Goal: Task Accomplishment & Management: Manage account settings

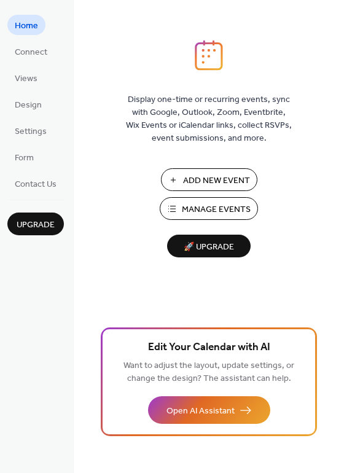
click at [209, 208] on span "Manage Events" at bounding box center [216, 209] width 69 height 13
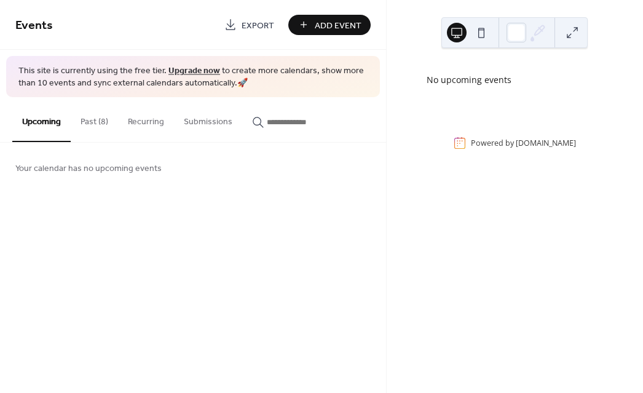
click at [95, 122] on button "Past (8)" at bounding box center [94, 119] width 47 height 44
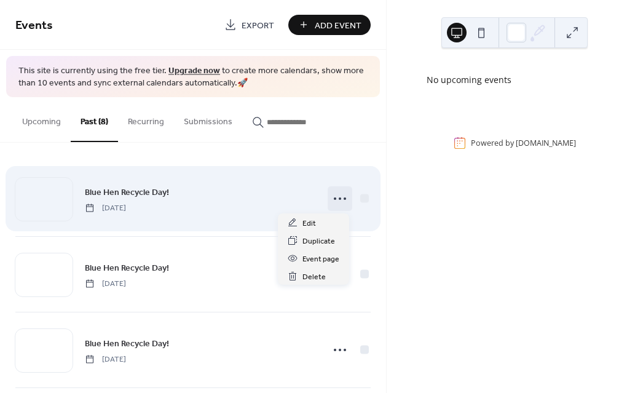
click at [335, 201] on icon at bounding box center [340, 199] width 20 height 20
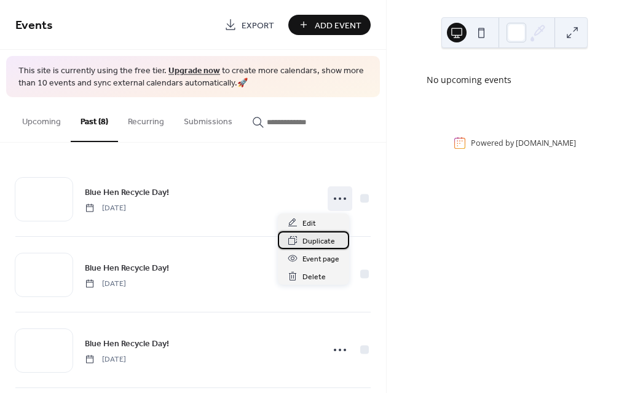
click at [324, 241] on span "Duplicate" at bounding box center [318, 241] width 33 height 13
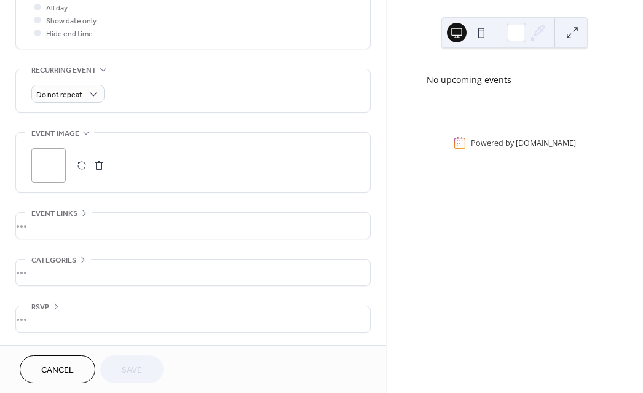
scroll to position [536, 0]
click at [52, 216] on div "•••" at bounding box center [193, 226] width 354 height 26
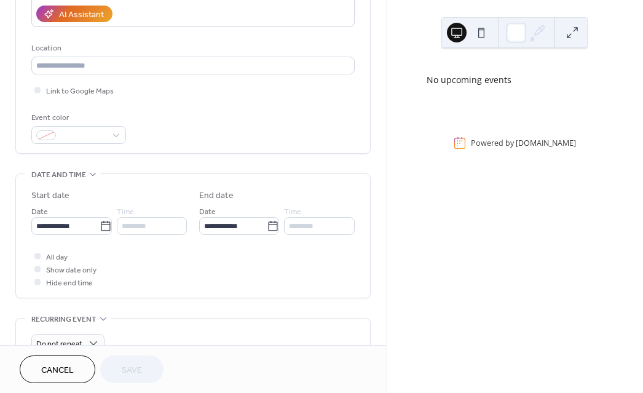
scroll to position [224, 0]
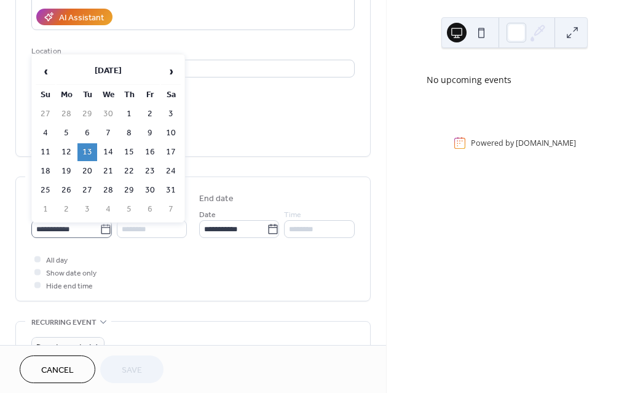
click at [112, 231] on icon at bounding box center [106, 229] width 12 height 12
click at [100, 231] on input "**********" at bounding box center [65, 229] width 68 height 18
click at [170, 72] on span "›" at bounding box center [171, 71] width 18 height 25
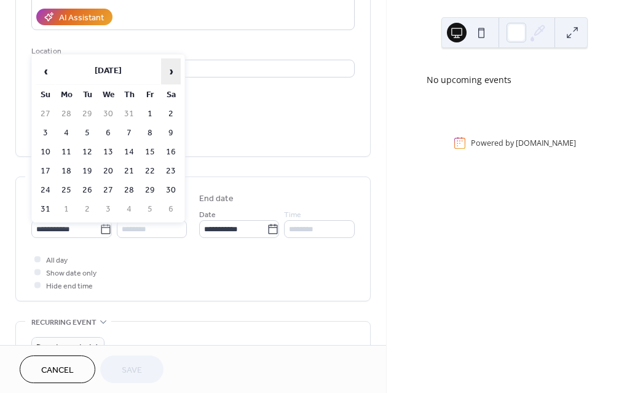
click at [170, 72] on span "›" at bounding box center [171, 71] width 18 height 25
click at [89, 189] on td "30" at bounding box center [87, 190] width 20 height 18
type input "**********"
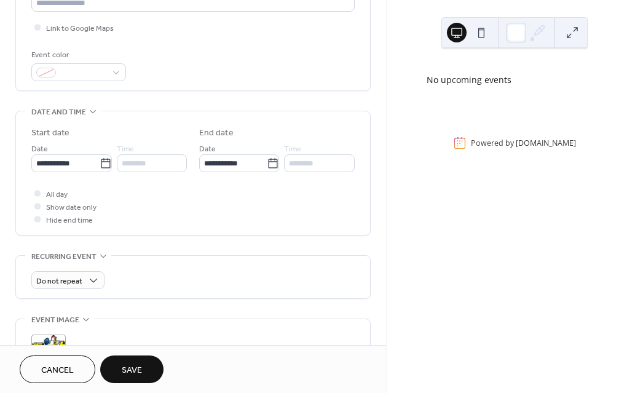
scroll to position [291, 0]
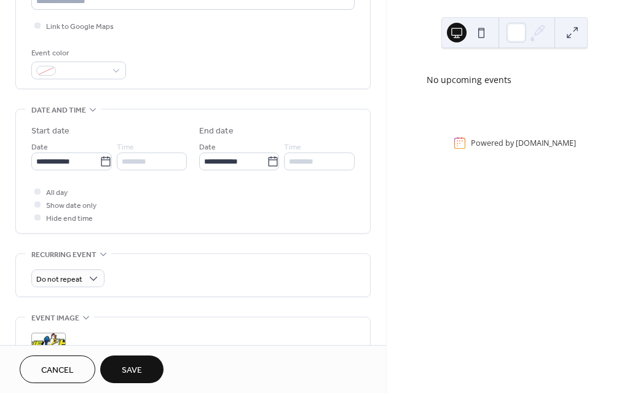
click at [132, 370] on span "Save" at bounding box center [132, 370] width 20 height 13
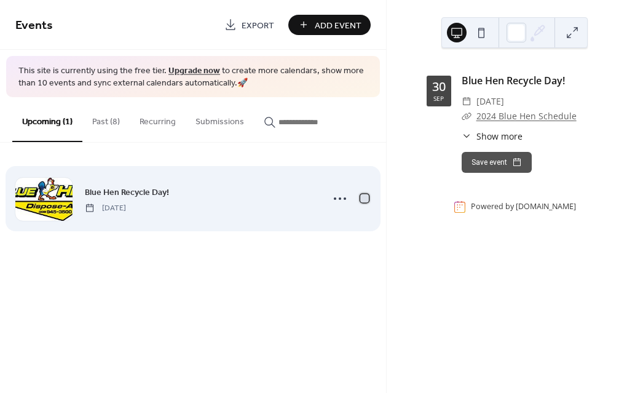
click at [364, 197] on div at bounding box center [364, 198] width 9 height 9
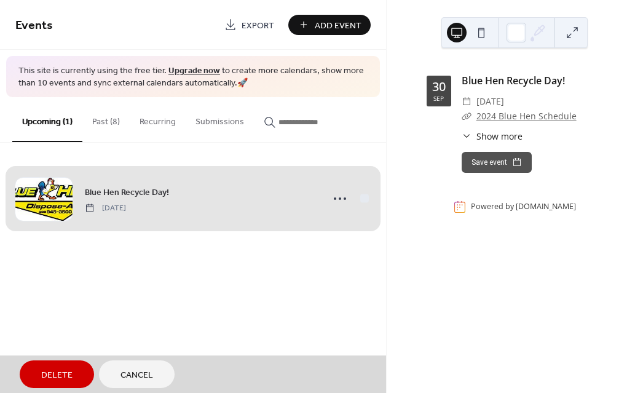
click at [340, 199] on div "Blue Hen Recycle Day! [DATE]" at bounding box center [192, 198] width 355 height 75
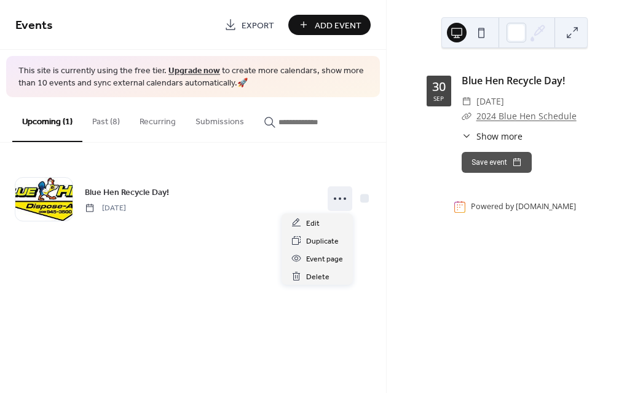
click at [340, 199] on icon at bounding box center [340, 199] width 20 height 20
click at [326, 241] on span "Duplicate" at bounding box center [322, 241] width 33 height 13
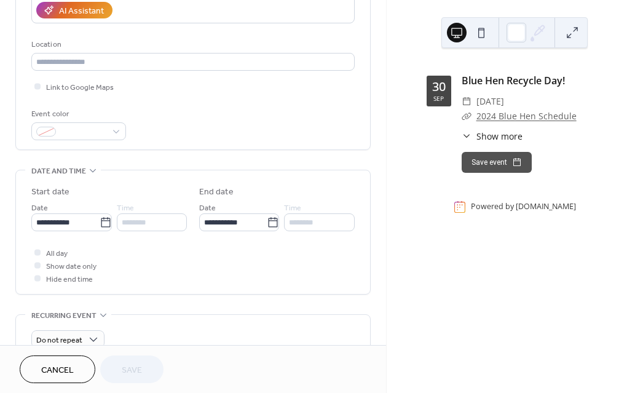
scroll to position [232, 0]
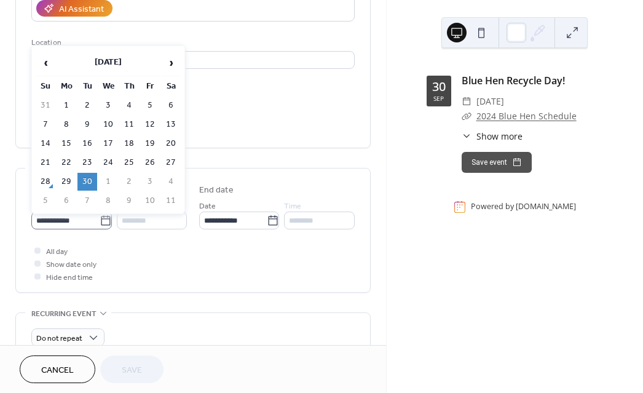
click at [112, 220] on icon at bounding box center [106, 220] width 12 height 12
click at [100, 220] on input "**********" at bounding box center [65, 220] width 68 height 18
click at [171, 64] on span "›" at bounding box center [171, 62] width 18 height 25
click at [88, 143] on td "14" at bounding box center [87, 144] width 20 height 18
type input "**********"
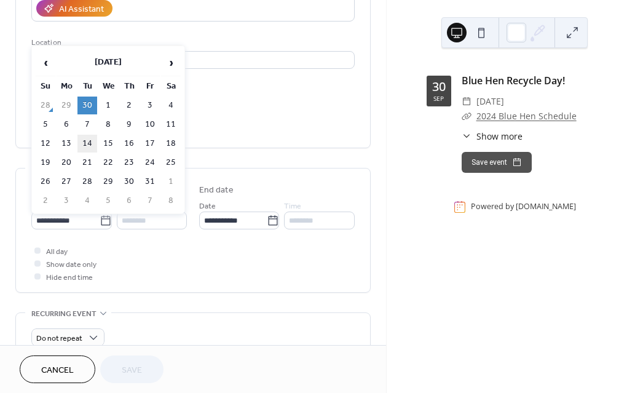
type input "**********"
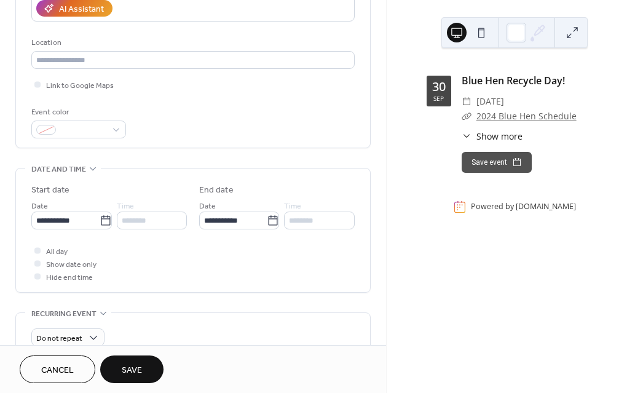
click at [136, 370] on span "Save" at bounding box center [132, 370] width 20 height 13
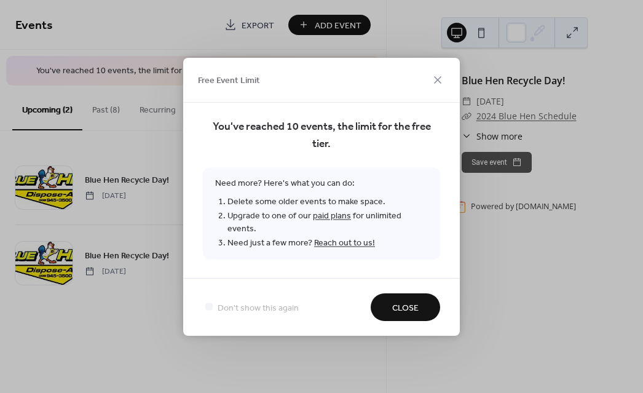
click at [396, 301] on span "Close" at bounding box center [405, 307] width 26 height 13
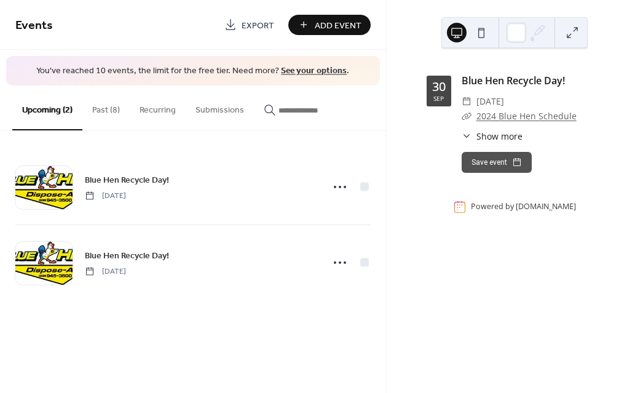
click at [103, 111] on button "Past (8)" at bounding box center [105, 107] width 47 height 44
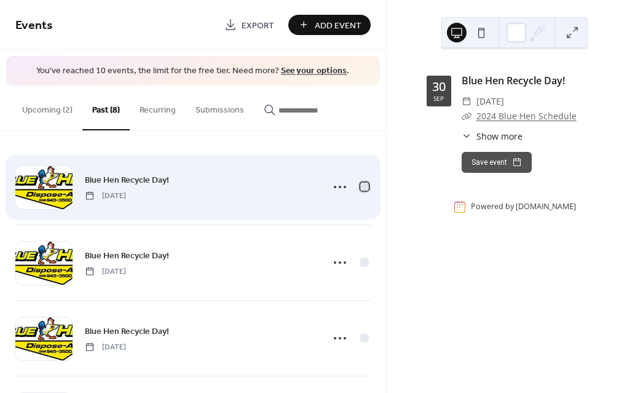
click at [360, 186] on div at bounding box center [364, 186] width 9 height 9
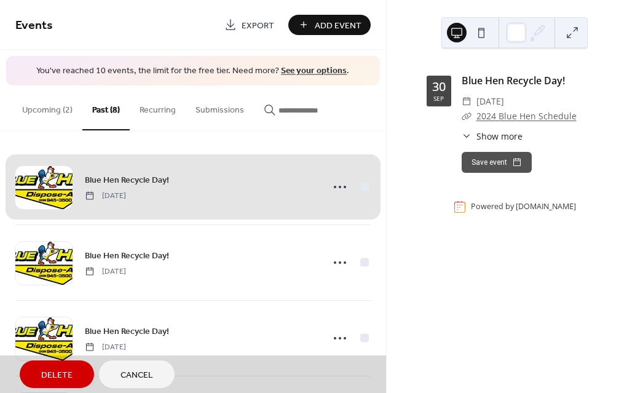
click at [63, 372] on span "Delete" at bounding box center [56, 375] width 31 height 13
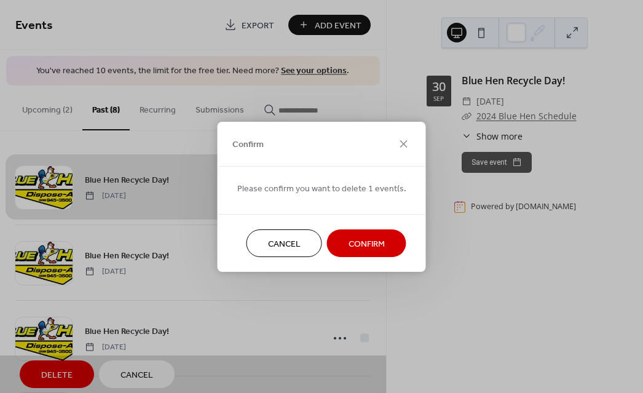
click at [364, 240] on span "Confirm" at bounding box center [366, 243] width 36 height 13
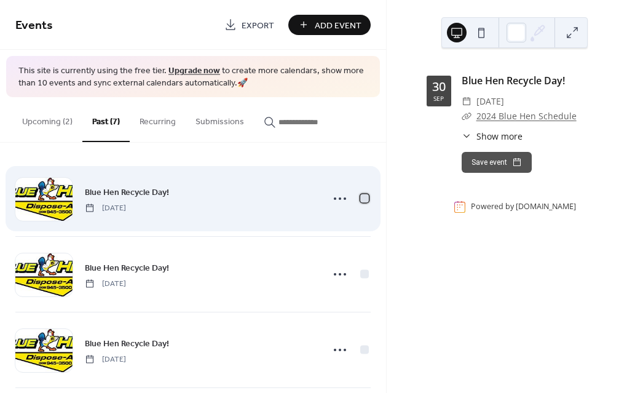
click at [361, 198] on div at bounding box center [364, 198] width 9 height 9
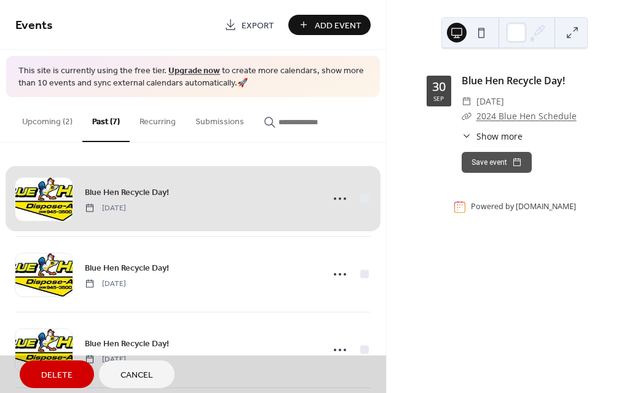
click at [57, 372] on span "Delete" at bounding box center [56, 375] width 31 height 13
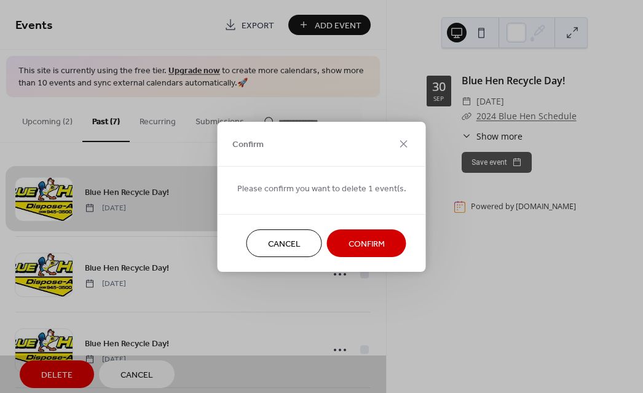
click at [362, 240] on span "Confirm" at bounding box center [366, 243] width 36 height 13
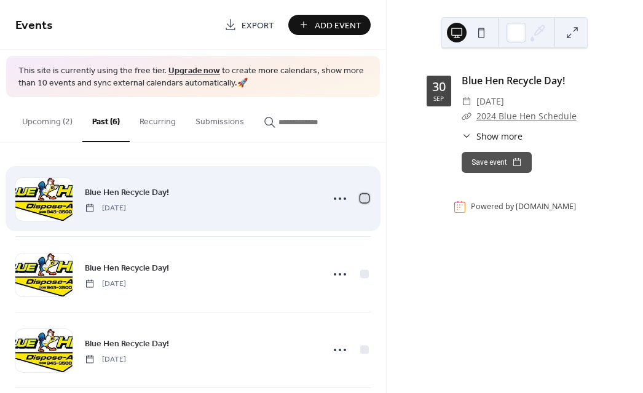
click at [362, 200] on div at bounding box center [364, 198] width 9 height 9
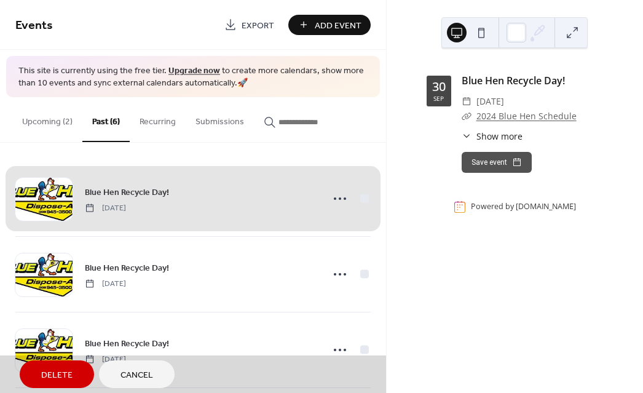
click at [65, 375] on span "Delete" at bounding box center [56, 375] width 31 height 13
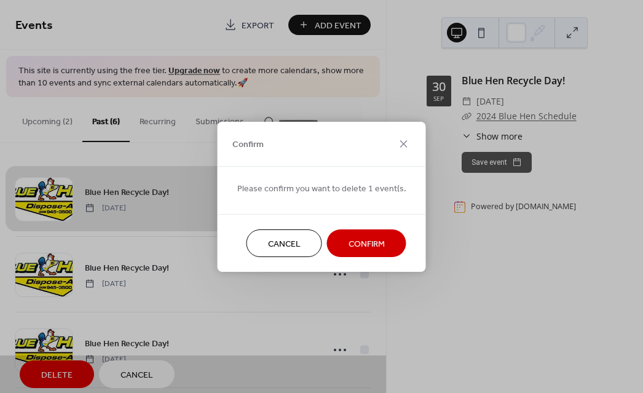
click at [367, 241] on span "Confirm" at bounding box center [366, 243] width 36 height 13
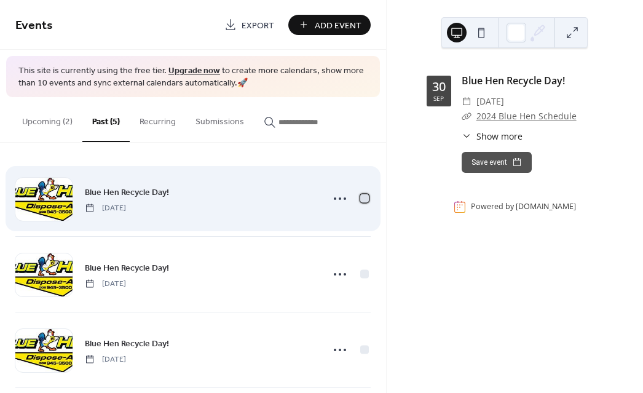
click at [361, 200] on div at bounding box center [364, 198] width 9 height 9
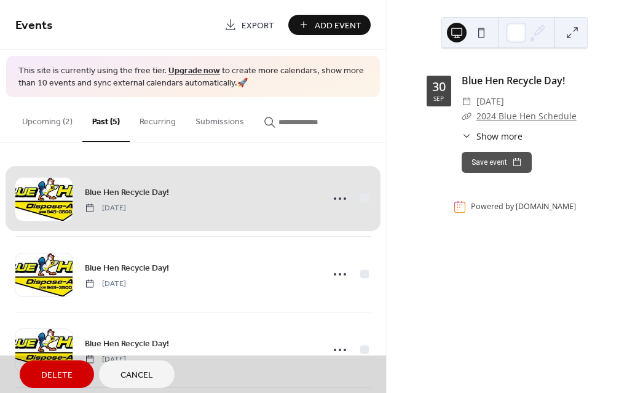
click at [50, 377] on span "Delete" at bounding box center [56, 375] width 31 height 13
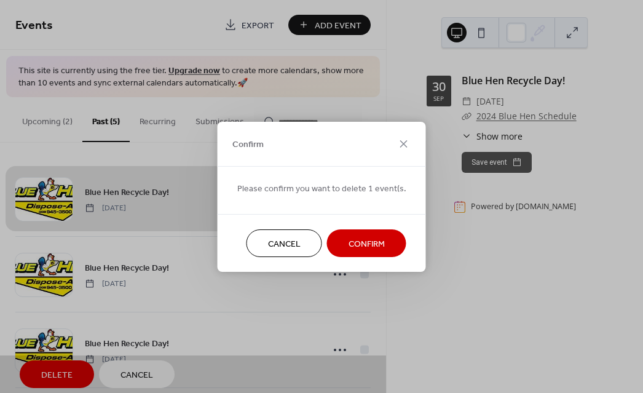
click at [353, 246] on span "Confirm" at bounding box center [366, 243] width 36 height 13
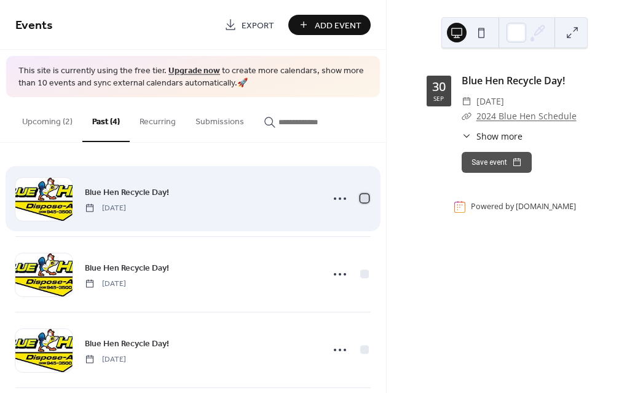
click at [361, 203] on div at bounding box center [364, 198] width 12 height 12
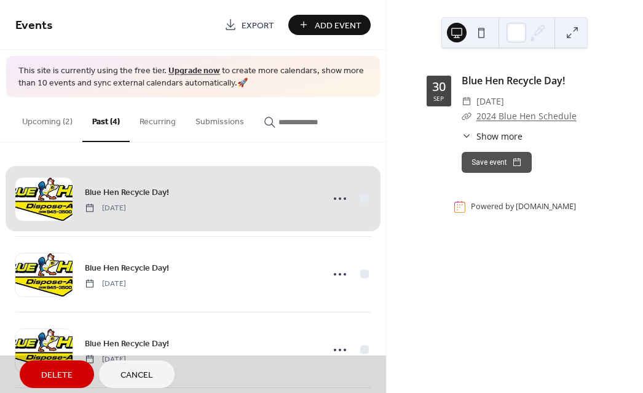
click at [61, 377] on span "Delete" at bounding box center [56, 375] width 31 height 13
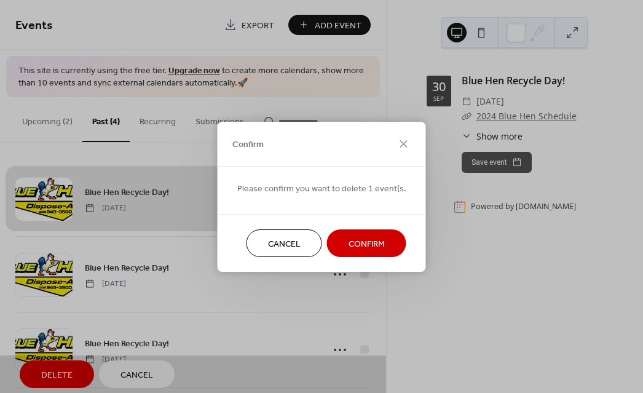
click at [374, 240] on span "Confirm" at bounding box center [366, 243] width 36 height 13
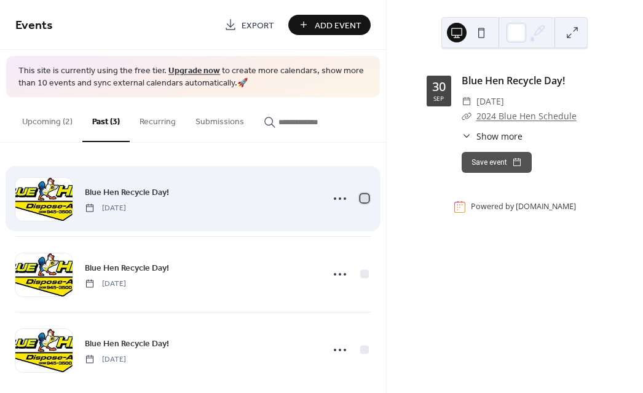
click at [360, 200] on div at bounding box center [364, 198] width 9 height 9
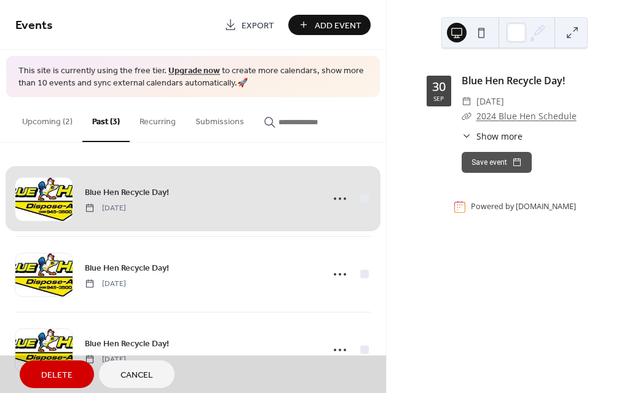
click at [62, 378] on span "Delete" at bounding box center [56, 375] width 31 height 13
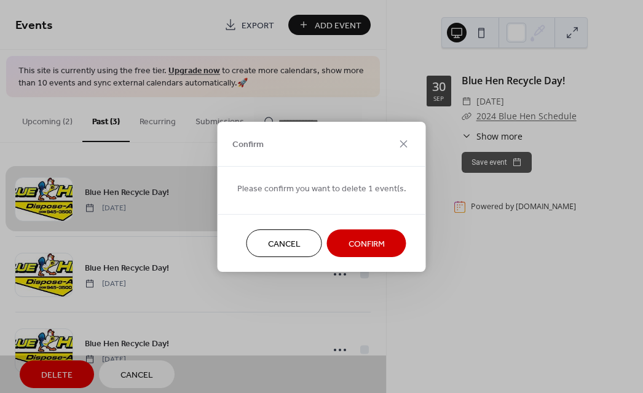
click at [373, 242] on span "Confirm" at bounding box center [366, 243] width 36 height 13
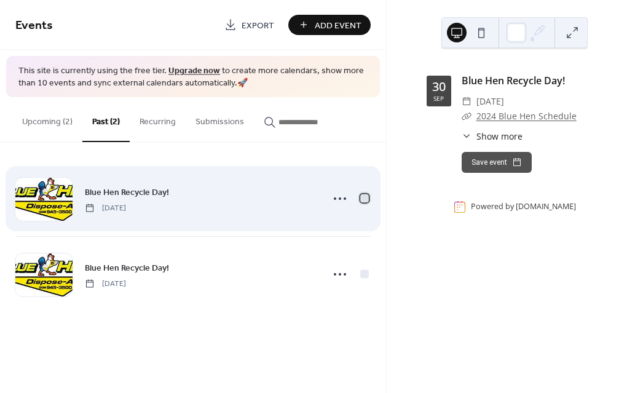
click at [367, 199] on div at bounding box center [364, 198] width 9 height 9
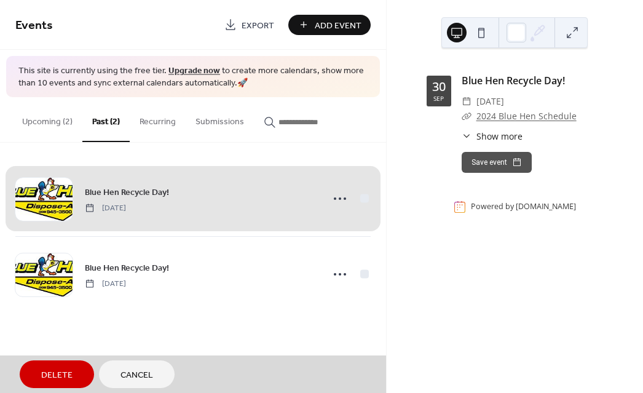
click at [59, 374] on span "Delete" at bounding box center [56, 375] width 31 height 13
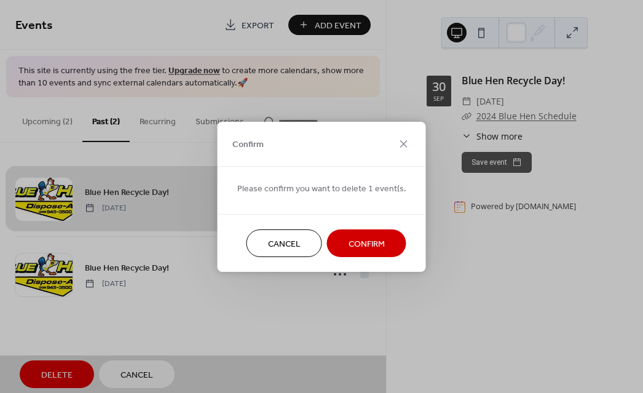
click at [359, 240] on span "Confirm" at bounding box center [366, 243] width 36 height 13
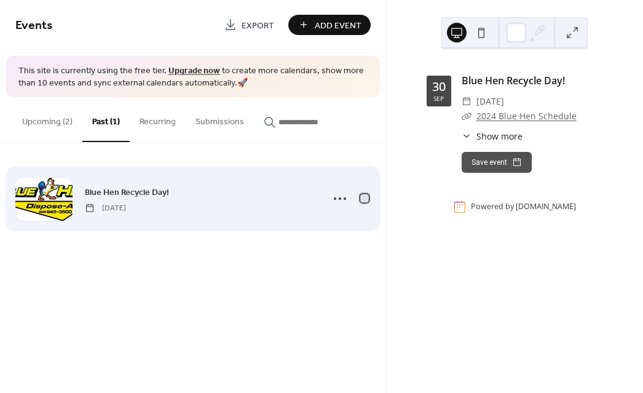
click at [366, 197] on div at bounding box center [364, 198] width 9 height 9
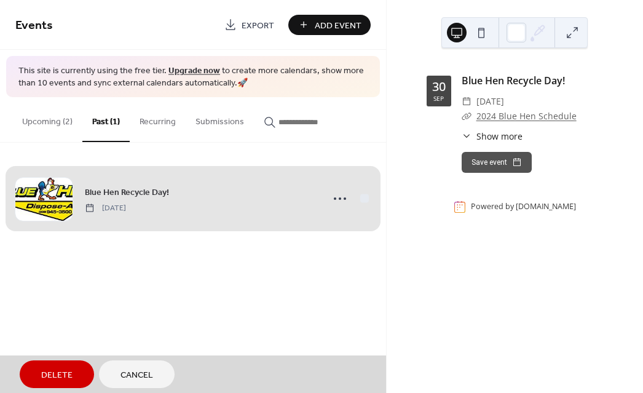
click at [52, 375] on span "Delete" at bounding box center [56, 375] width 31 height 13
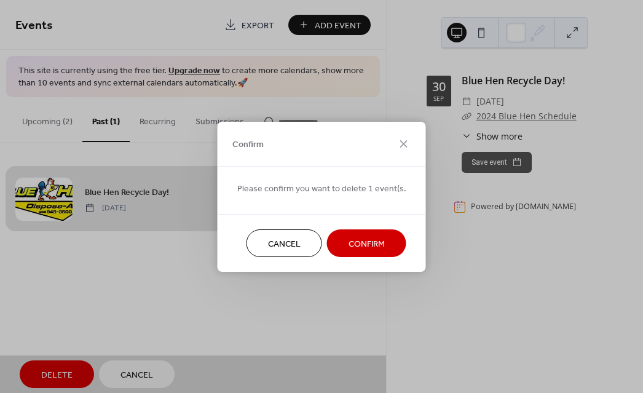
click at [359, 246] on span "Confirm" at bounding box center [366, 243] width 36 height 13
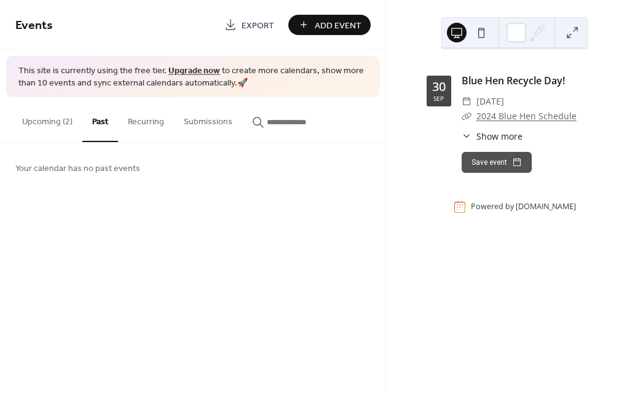
click at [44, 122] on button "Upcoming (2)" at bounding box center [47, 119] width 70 height 44
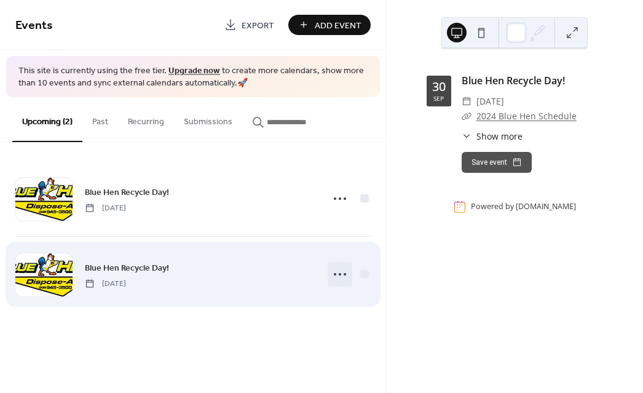
click at [339, 274] on circle at bounding box center [340, 274] width 2 height 2
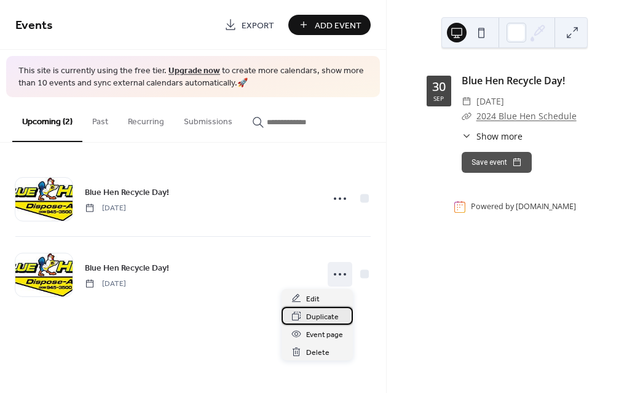
click at [318, 319] on span "Duplicate" at bounding box center [322, 316] width 33 height 13
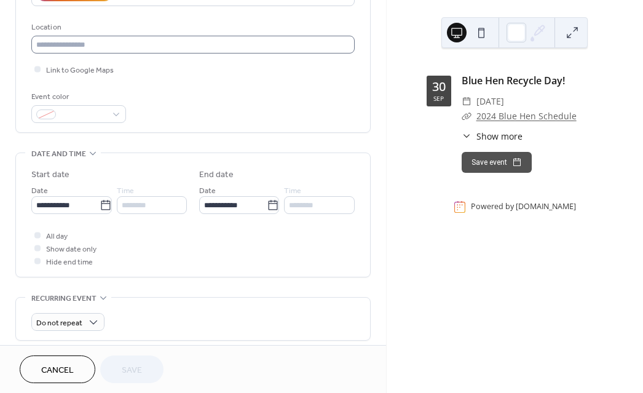
scroll to position [249, 0]
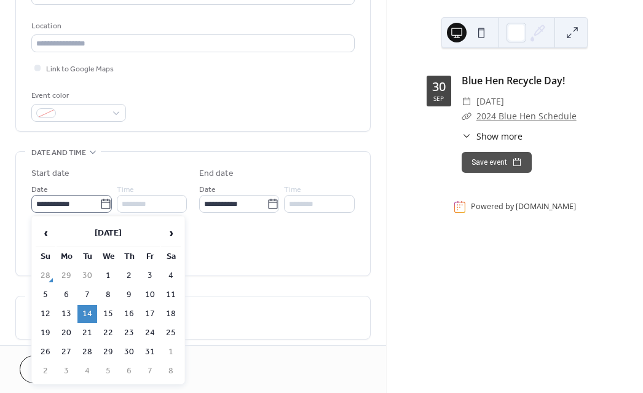
click at [112, 203] on icon at bounding box center [106, 204] width 12 height 12
click at [100, 203] on input "**********" at bounding box center [65, 204] width 68 height 18
click at [91, 353] on td "28" at bounding box center [87, 352] width 20 height 18
type input "**********"
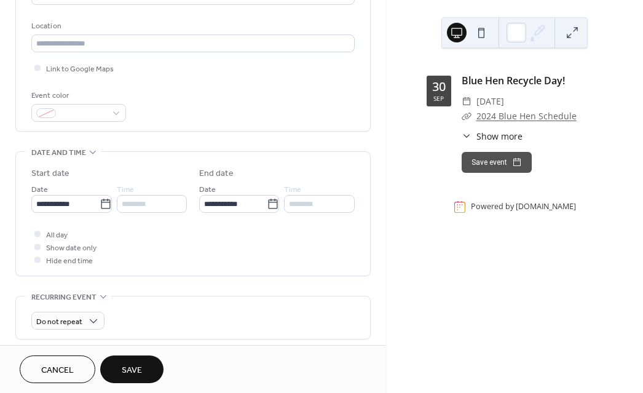
click at [136, 374] on span "Save" at bounding box center [132, 370] width 20 height 13
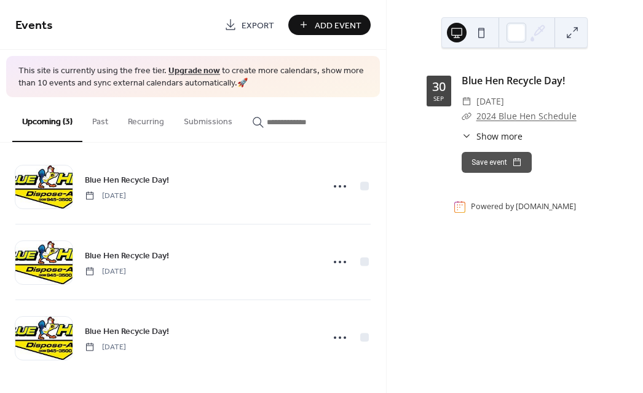
scroll to position [13, 0]
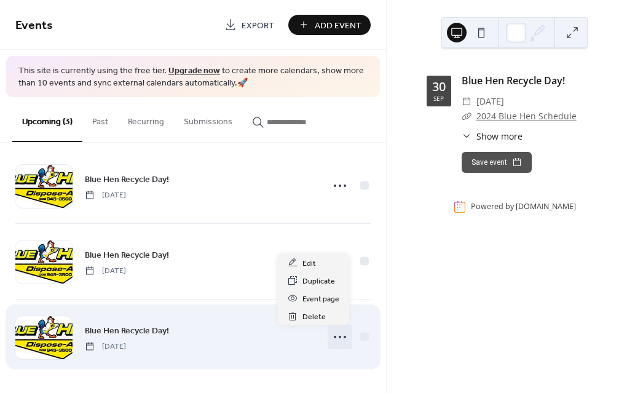
click at [338, 337] on icon at bounding box center [340, 337] width 20 height 20
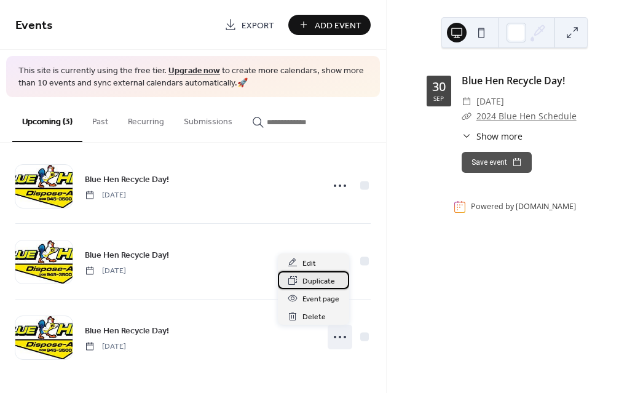
click at [323, 278] on span "Duplicate" at bounding box center [318, 281] width 33 height 13
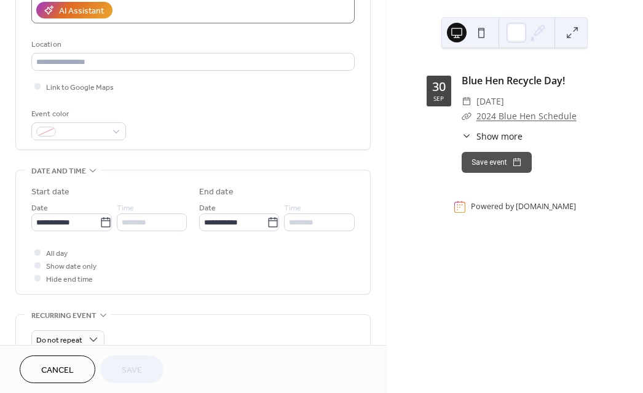
scroll to position [245, 0]
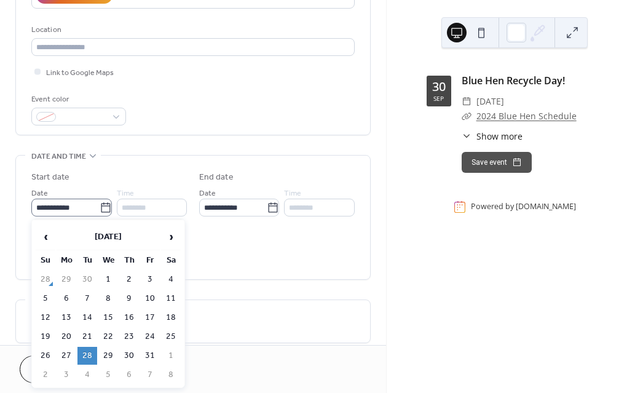
click at [112, 206] on icon at bounding box center [106, 208] width 12 height 12
click at [100, 206] on input "**********" at bounding box center [65, 207] width 68 height 18
click at [173, 238] on span "›" at bounding box center [171, 236] width 18 height 25
click at [87, 314] on td "11" at bounding box center [87, 317] width 20 height 18
type input "**********"
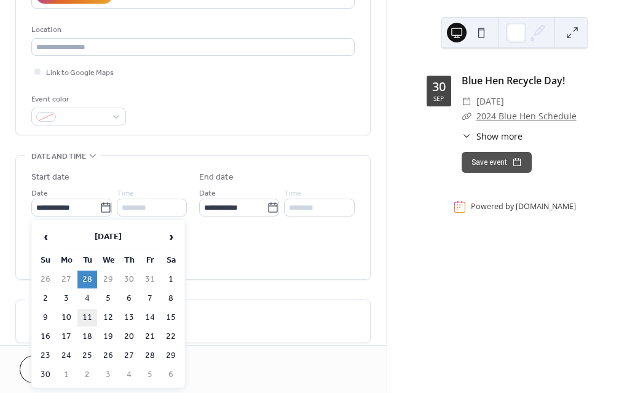
type input "**********"
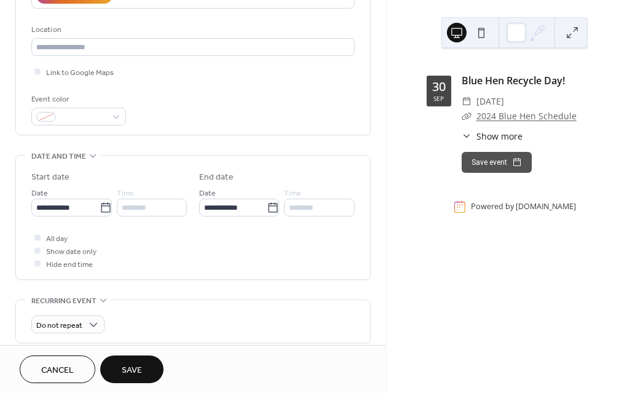
click at [136, 371] on span "Save" at bounding box center [132, 370] width 20 height 13
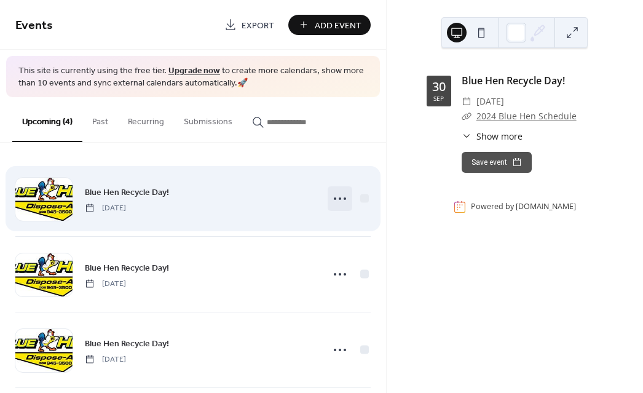
click at [335, 201] on icon at bounding box center [340, 199] width 20 height 20
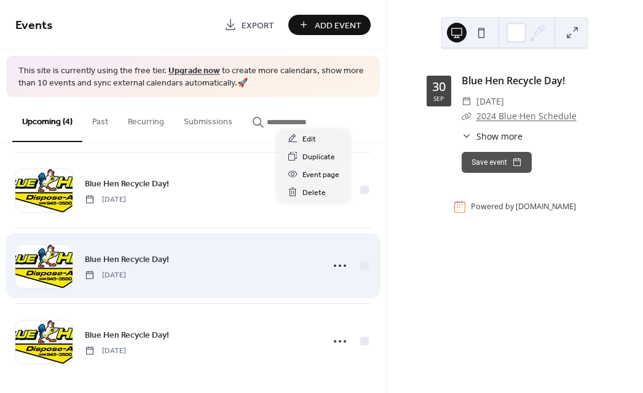
scroll to position [88, 0]
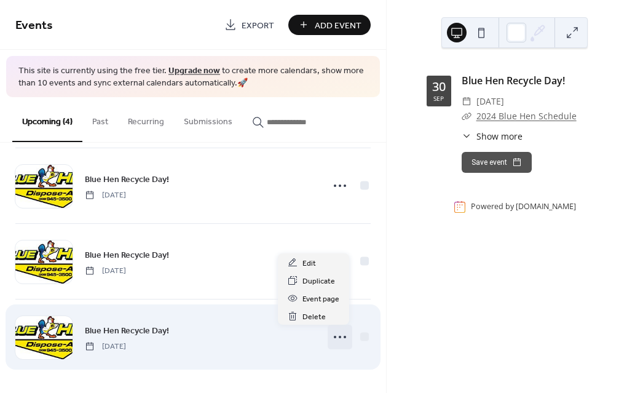
click at [337, 337] on icon at bounding box center [340, 337] width 20 height 20
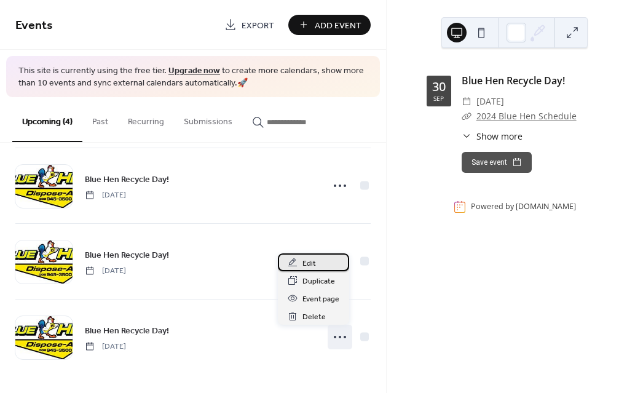
click at [315, 265] on div "Edit" at bounding box center [313, 262] width 71 height 18
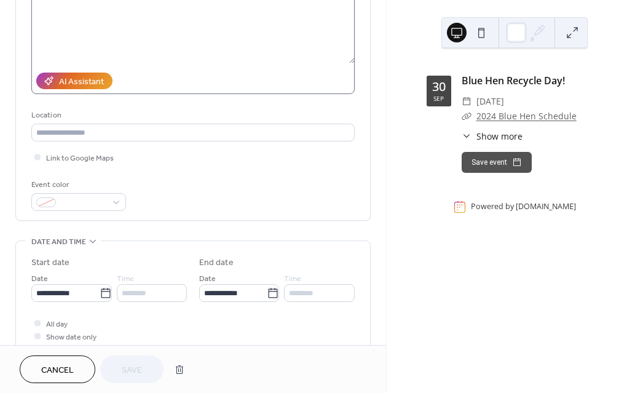
scroll to position [162, 0]
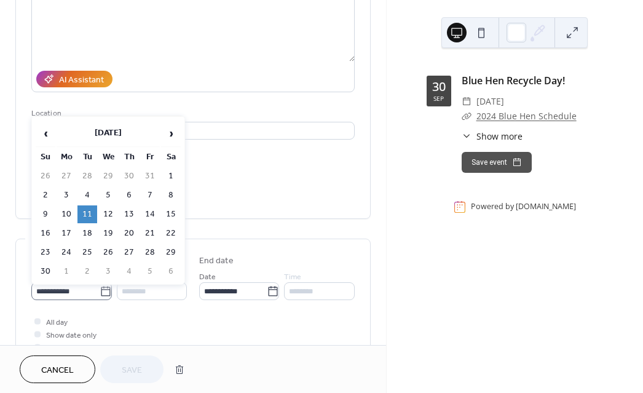
click at [112, 291] on icon at bounding box center [106, 291] width 12 height 12
click at [100, 291] on input "**********" at bounding box center [65, 291] width 68 height 18
click at [87, 248] on td "25" at bounding box center [87, 252] width 20 height 18
type input "**********"
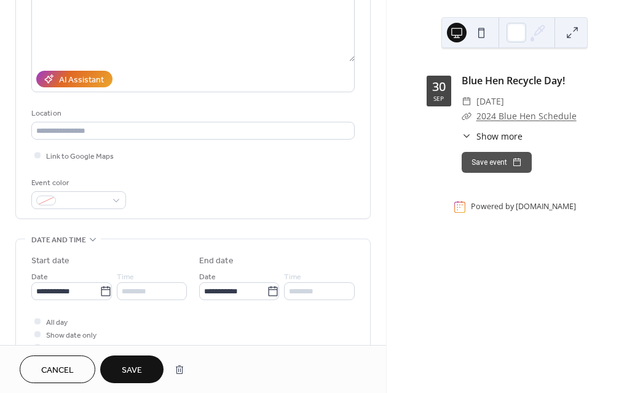
click at [131, 370] on span "Save" at bounding box center [132, 370] width 20 height 13
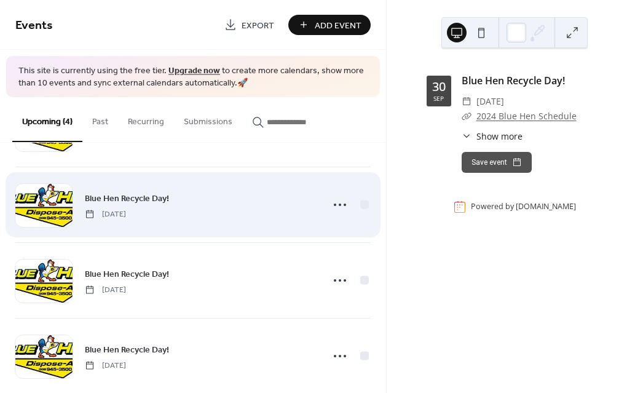
scroll to position [88, 0]
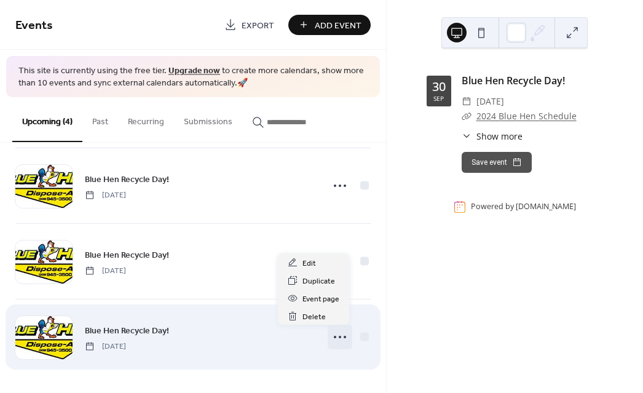
click at [339, 337] on circle at bounding box center [340, 336] width 2 height 2
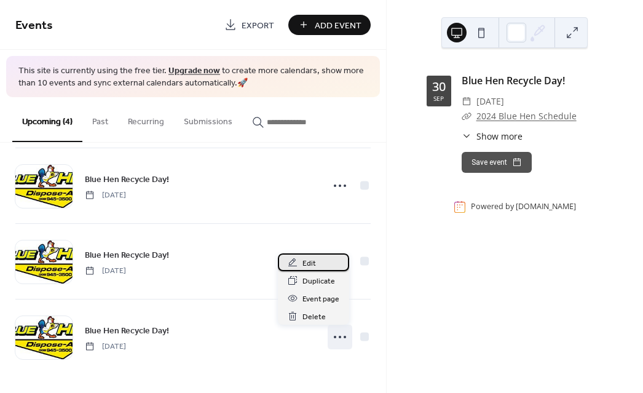
click at [316, 264] on div "Edit" at bounding box center [313, 262] width 71 height 18
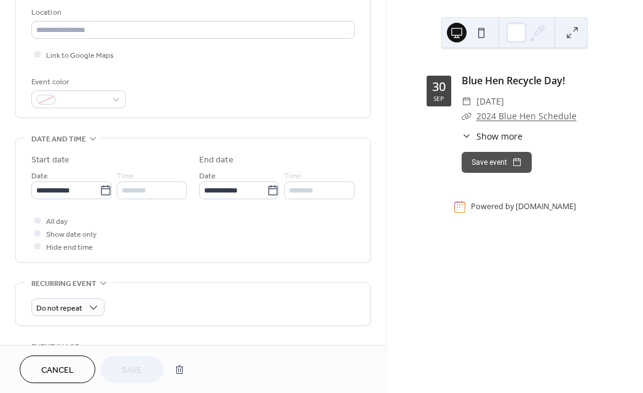
scroll to position [275, 0]
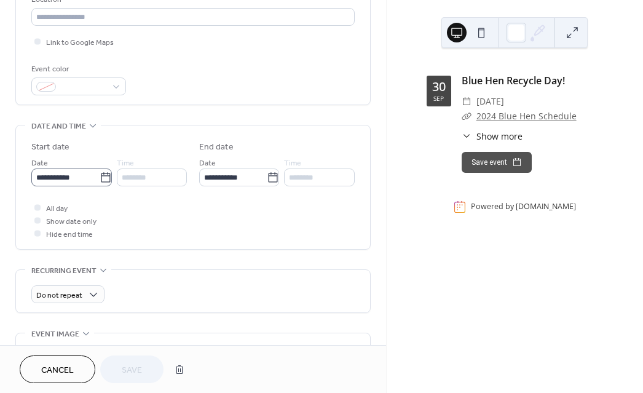
click at [112, 176] on icon at bounding box center [106, 177] width 12 height 12
click at [100, 176] on input "**********" at bounding box center [65, 177] width 68 height 18
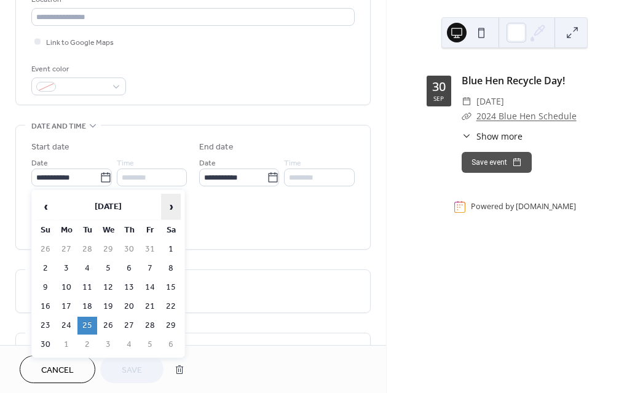
click at [173, 211] on span "›" at bounding box center [171, 206] width 18 height 25
click at [88, 269] on td "9" at bounding box center [87, 268] width 20 height 18
type input "**********"
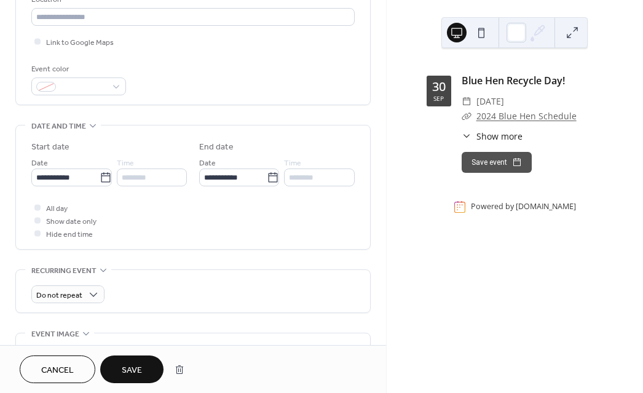
click at [127, 374] on span "Save" at bounding box center [132, 370] width 20 height 13
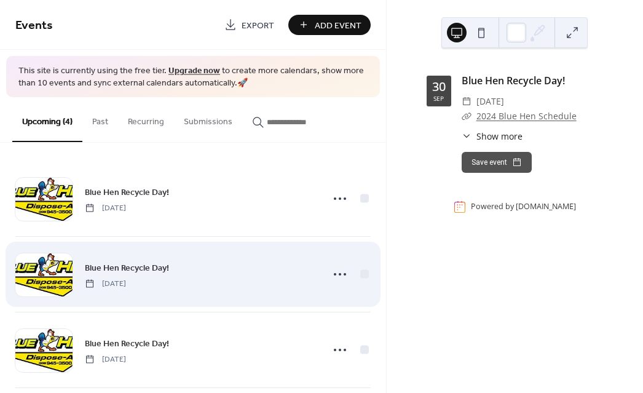
scroll to position [88, 0]
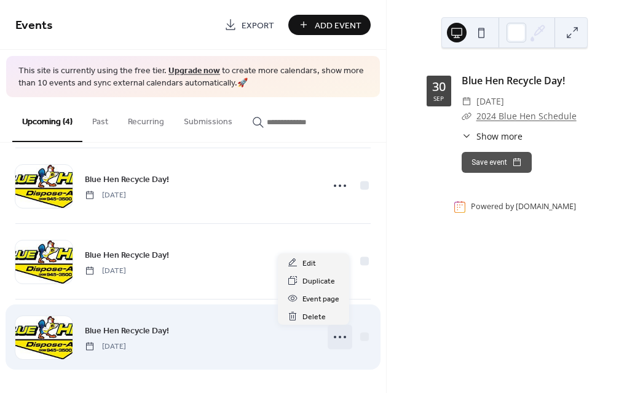
click at [337, 340] on icon at bounding box center [340, 337] width 20 height 20
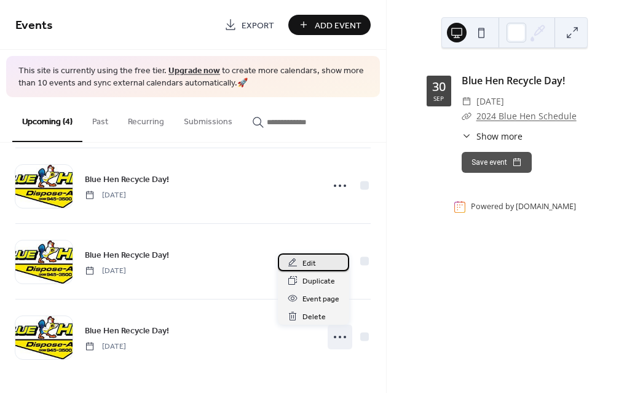
click at [316, 261] on div "Edit" at bounding box center [313, 262] width 71 height 18
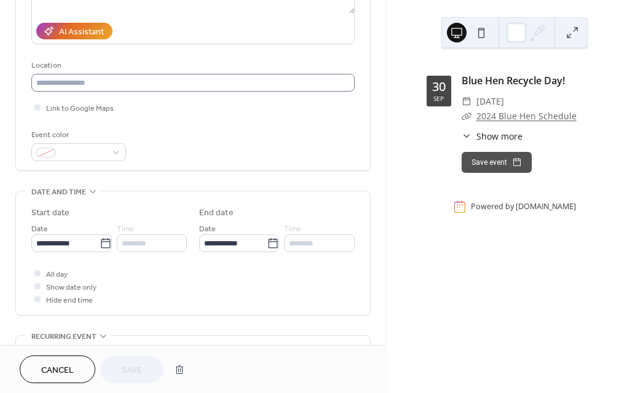
scroll to position [210, 0]
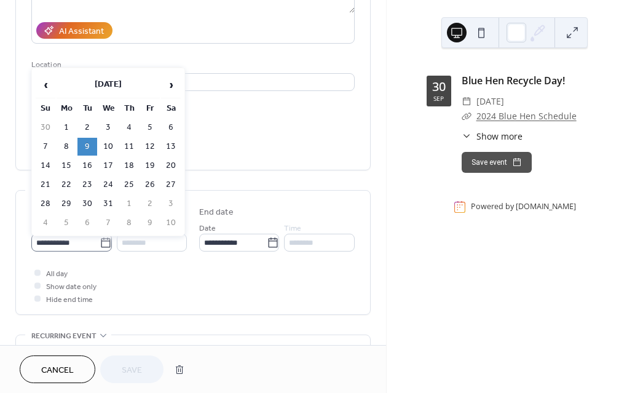
click at [112, 241] on icon at bounding box center [106, 243] width 12 height 12
click at [100, 241] on input "**********" at bounding box center [65, 242] width 68 height 18
click at [93, 190] on td "23" at bounding box center [87, 185] width 20 height 18
type input "**********"
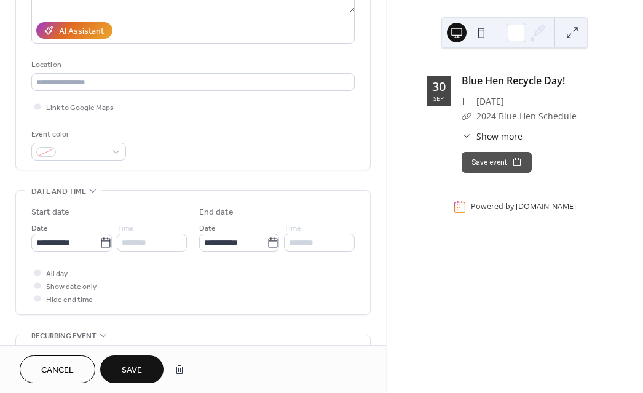
click at [138, 370] on span "Save" at bounding box center [132, 370] width 20 height 13
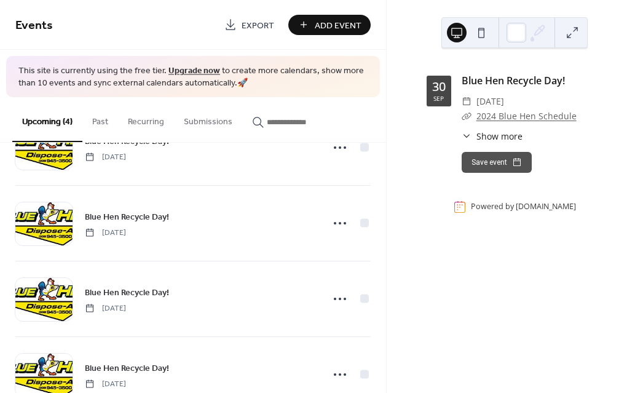
scroll to position [88, 0]
